Goal: Book appointment/travel/reservation

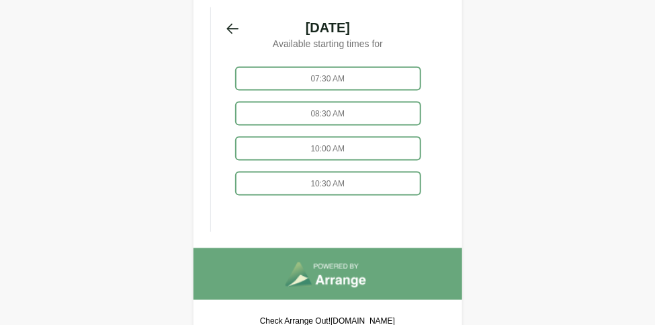
scroll to position [460, 0]
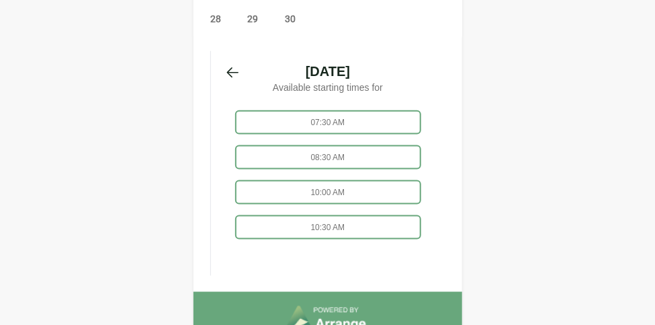
click at [328, 110] on div "07:30 AM" at bounding box center [328, 122] width 186 height 24
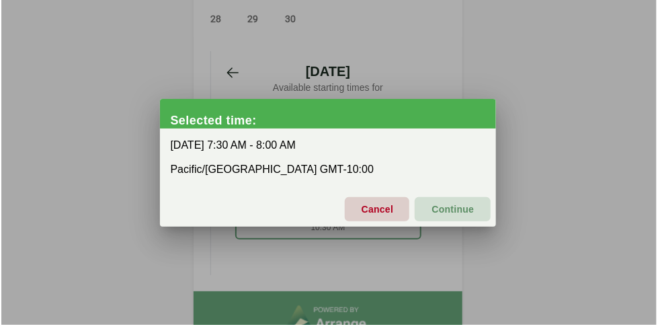
scroll to position [0, 0]
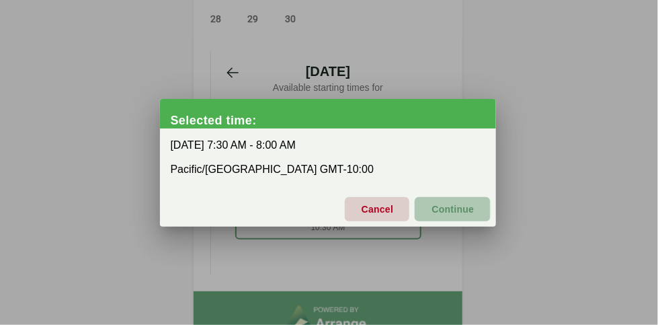
click at [450, 208] on span "Continue" at bounding box center [452, 209] width 43 height 28
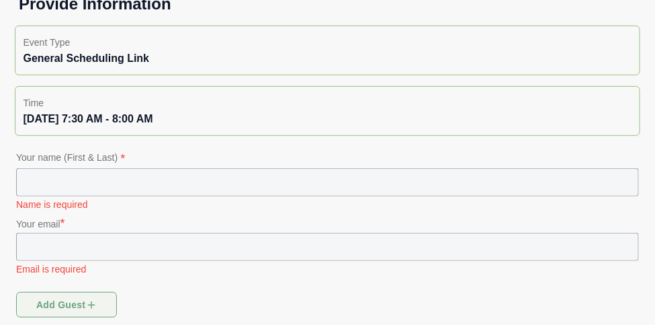
scroll to position [134, 0]
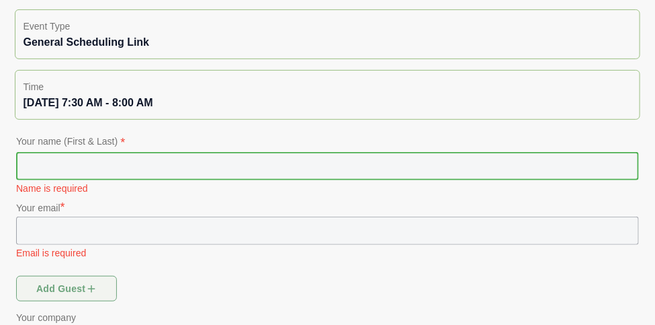
click at [85, 165] on input "text" at bounding box center [327, 166] width 623 height 28
type input "**********"
click at [52, 240] on input "text" at bounding box center [327, 230] width 623 height 28
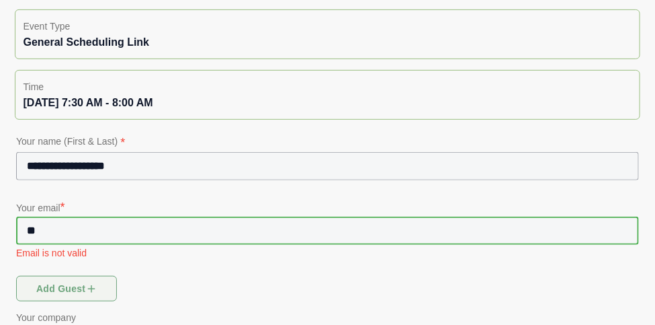
type input "*"
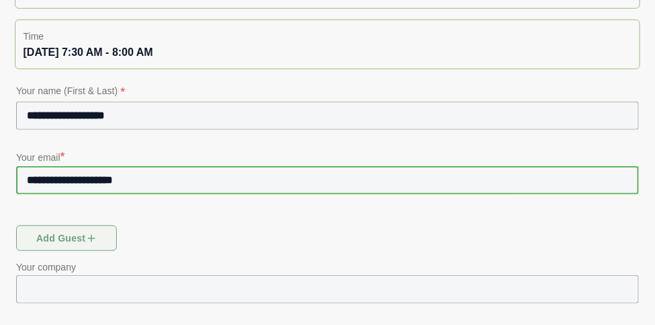
scroll to position [147, 0]
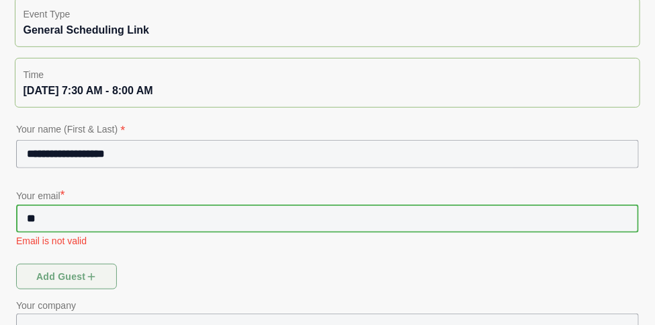
type input "*"
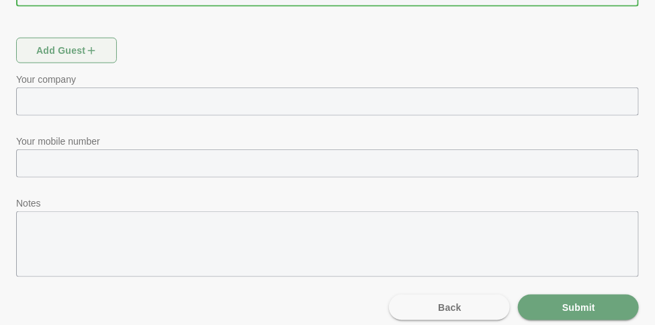
scroll to position [382, 0]
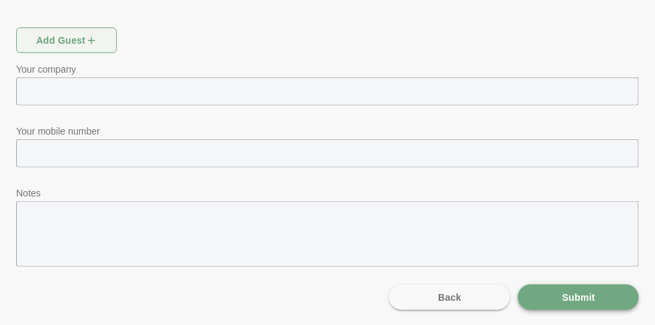
type input "**********"
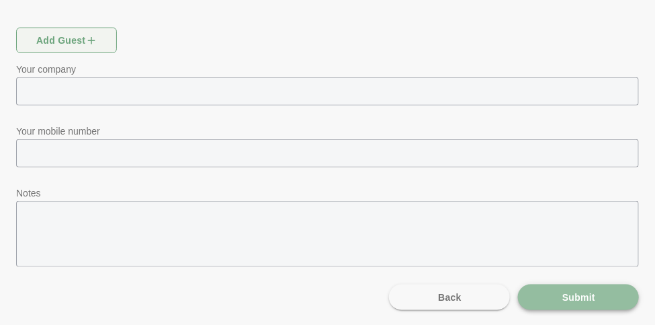
click at [575, 300] on span "Submit" at bounding box center [579, 297] width 34 height 26
